Goal: Information Seeking & Learning: Learn about a topic

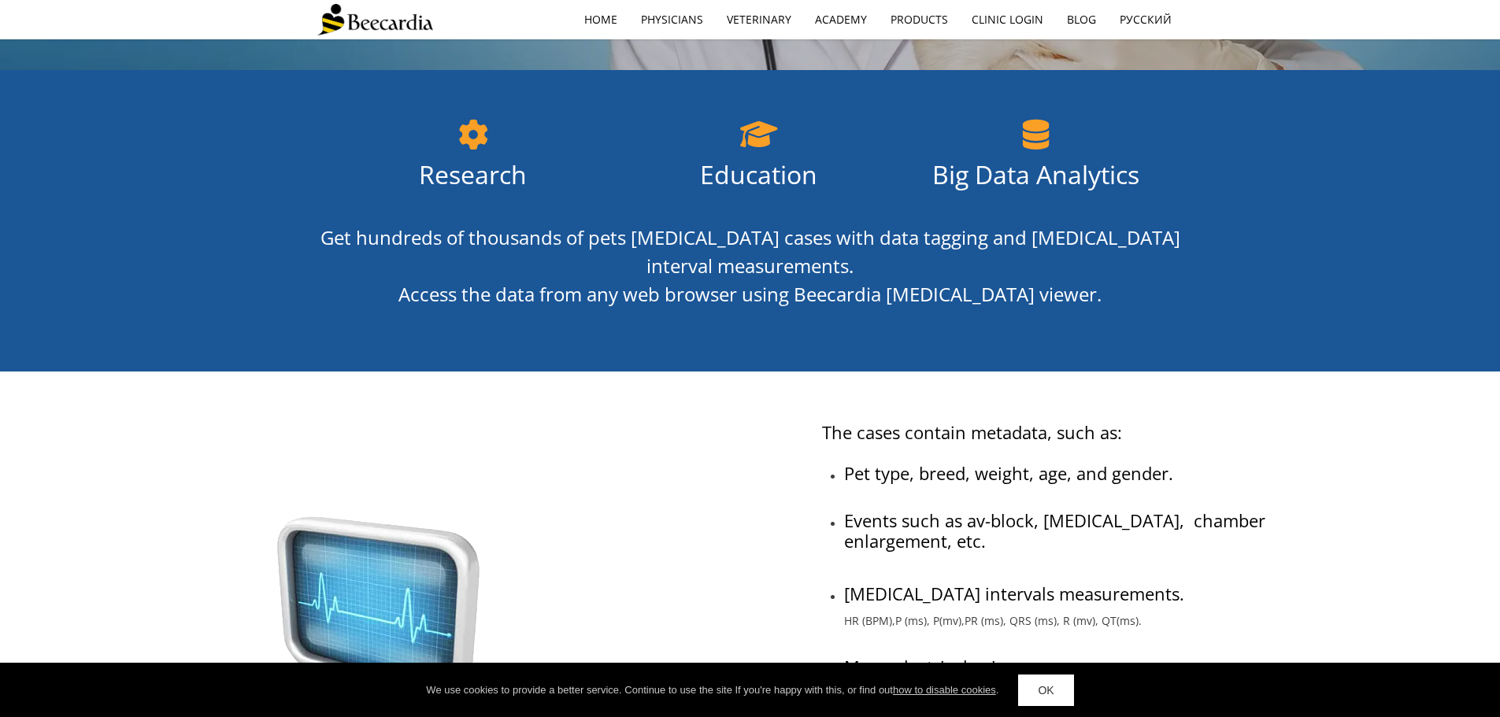
scroll to position [157, 0]
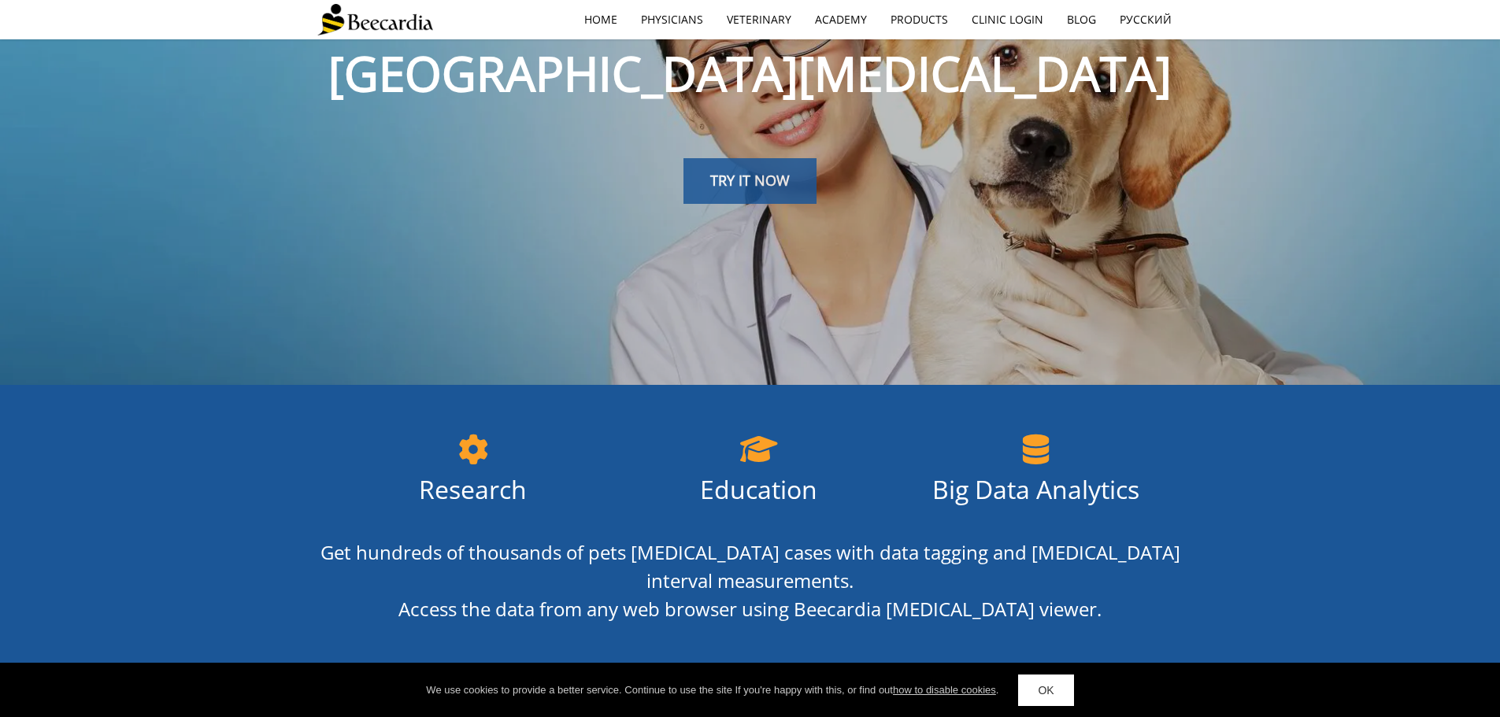
click at [755, 174] on span "TRY IT NOW" at bounding box center [750, 180] width 80 height 19
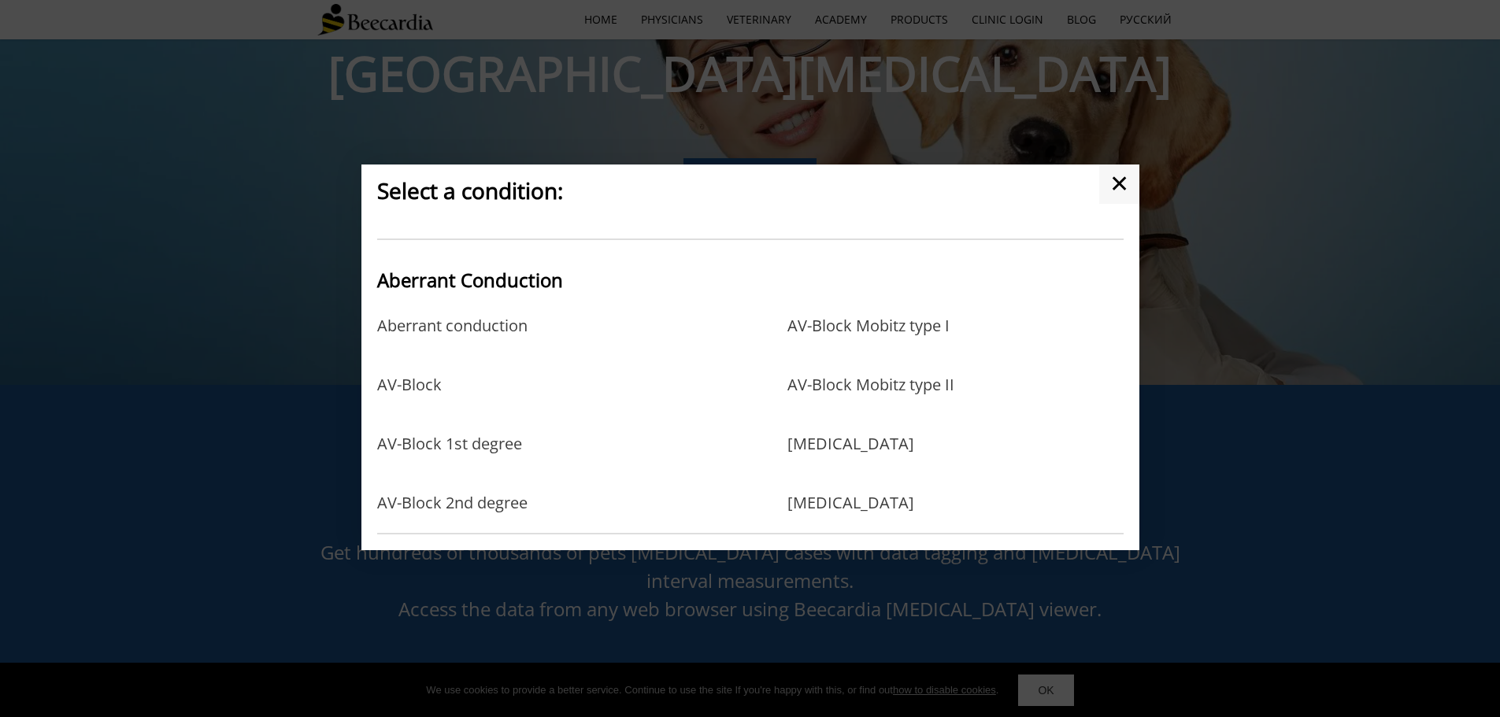
scroll to position [0, 0]
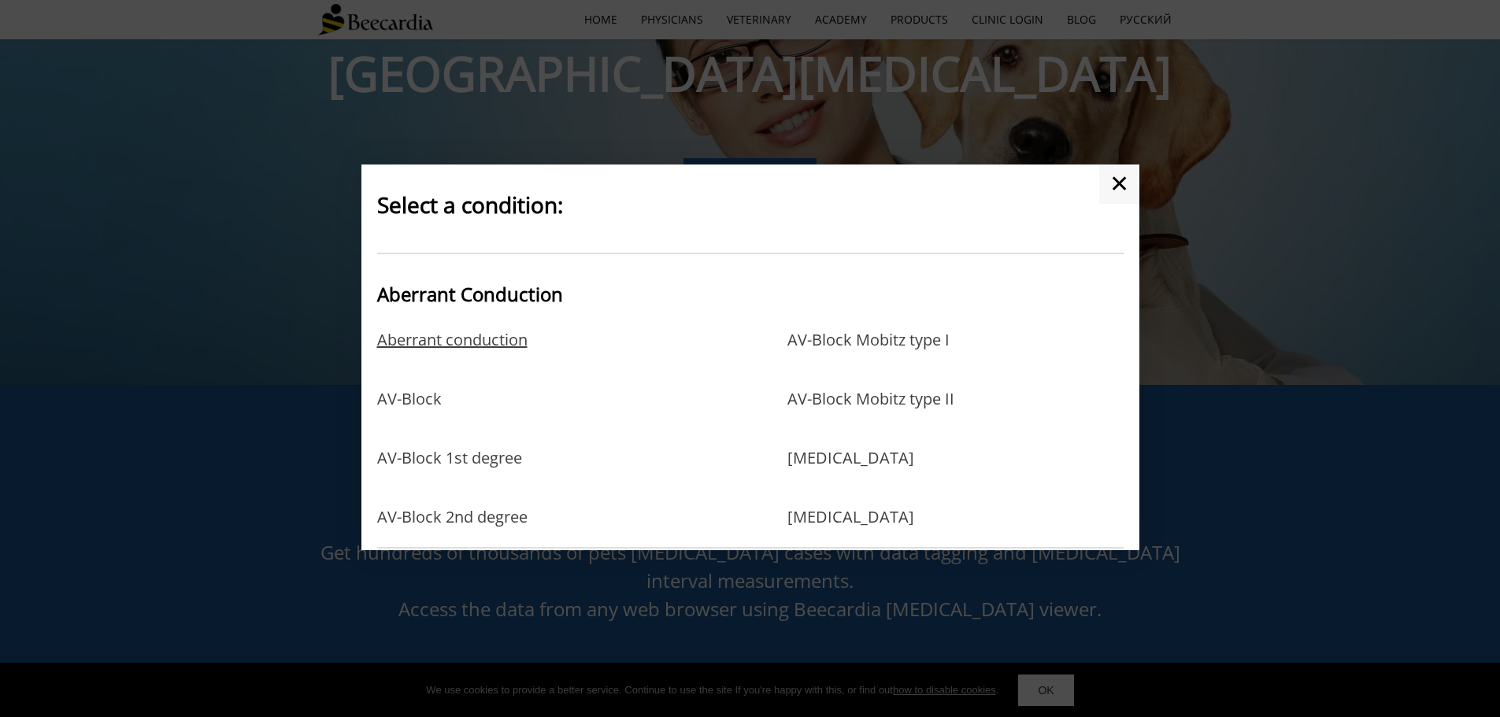
click at [444, 340] on link "Aberrant conduction" at bounding box center [452, 356] width 150 height 51
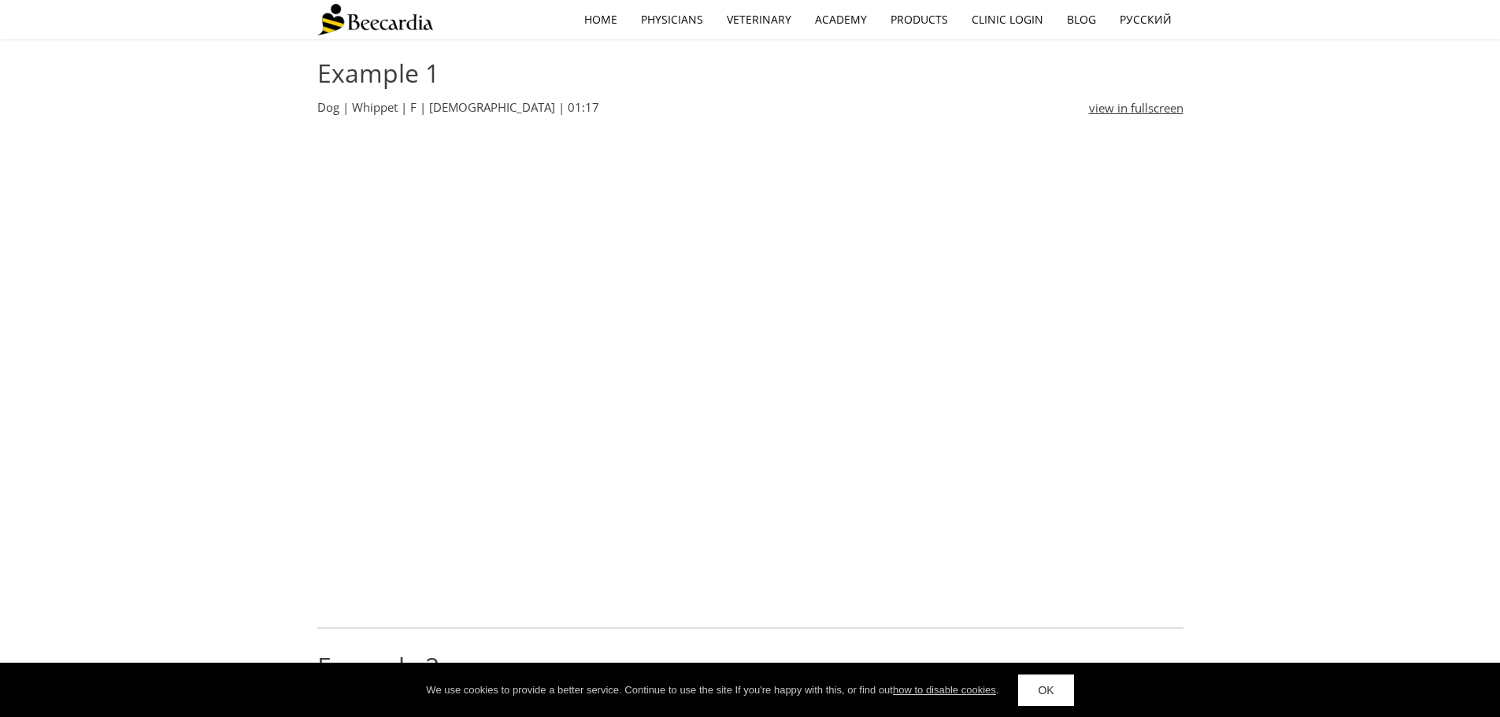
scroll to position [214, 0]
